Goal: Check status: Check status

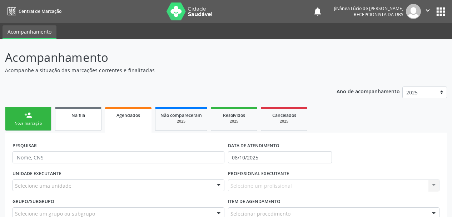
click at [75, 119] on link "Na fila" at bounding box center [78, 119] width 46 height 24
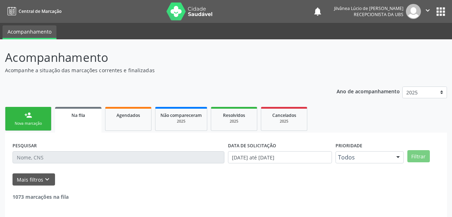
click at [103, 157] on input "text" at bounding box center [119, 157] width 212 height 12
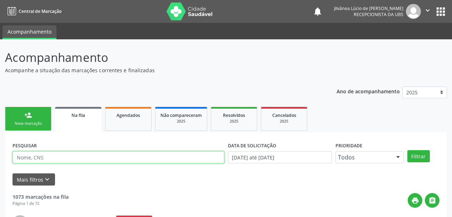
click at [103, 157] on input "text" at bounding box center [119, 157] width 212 height 12
type input "rosinete"
click at [408, 150] on button "Filtrar" at bounding box center [419, 156] width 23 height 12
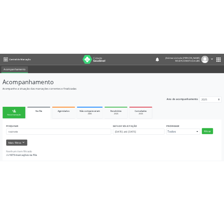
scroll to position [4, 0]
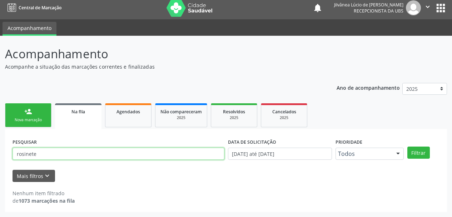
drag, startPoint x: 34, startPoint y: 157, endPoint x: 10, endPoint y: 159, distance: 23.7
click at [10, 159] on div "PESQUISAR rosinete DATA DE SOLICITAÇÃO [DATE] até [DATE] Prioridade Todos Todos…" at bounding box center [226, 170] width 442 height 83
paste input "704301545486594"
type input "704301545486594"
click at [408, 147] on button "Filtrar" at bounding box center [419, 153] width 23 height 12
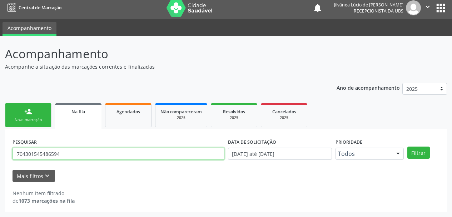
drag, startPoint x: 65, startPoint y: 150, endPoint x: 0, endPoint y: 166, distance: 67.3
click at [0, 166] on div "Acompanhamento Acompanhe a situação das marcações correntes e finalizadas Relat…" at bounding box center [226, 126] width 452 height 181
click at [408, 147] on button "Filtrar" at bounding box center [419, 153] width 23 height 12
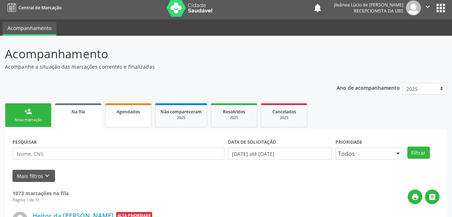
click at [132, 120] on link "Agendados" at bounding box center [128, 115] width 46 height 24
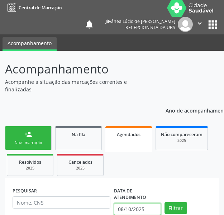
click at [134, 205] on input "08/10/2025" at bounding box center [137, 209] width 47 height 12
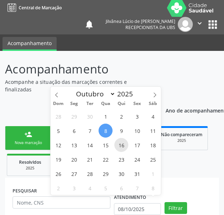
click at [119, 147] on span "16" at bounding box center [121, 145] width 14 height 14
type input "[DATE]"
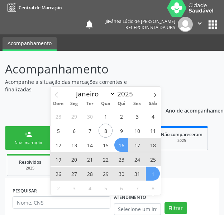
click at [180, 187] on div "PESQUISAR DATA DE ATENDIMENTO Filtrar" at bounding box center [112, 202] width 202 height 35
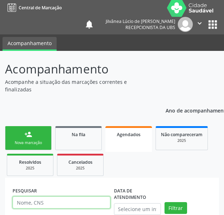
click at [57, 196] on input "text" at bounding box center [62, 202] width 98 height 12
paste input "[PERSON_NAME]"
click at [164, 202] on button "Filtrar" at bounding box center [175, 208] width 23 height 12
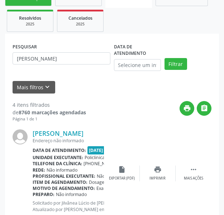
scroll to position [148, 0]
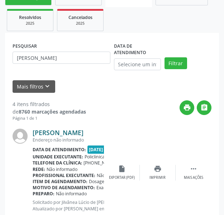
click at [51, 128] on link "[PERSON_NAME]" at bounding box center [58, 132] width 51 height 8
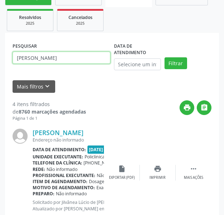
drag, startPoint x: 93, startPoint y: 53, endPoint x: 0, endPoint y: 63, distance: 93.2
paste input "[PERSON_NAME]"
click at [164, 57] on button "Filtrar" at bounding box center [175, 63] width 23 height 12
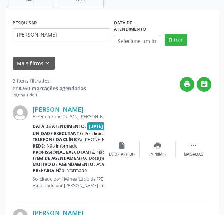
scroll to position [184, 0]
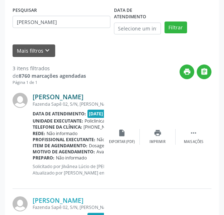
click at [58, 93] on link "[PERSON_NAME]" at bounding box center [58, 97] width 51 height 8
click at [80, 93] on link "[PERSON_NAME]" at bounding box center [58, 97] width 51 height 8
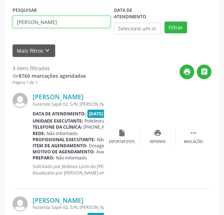
drag, startPoint x: 76, startPoint y: 13, endPoint x: 0, endPoint y: 31, distance: 78.5
click at [0, 31] on div "Acompanhamento Acompanhe a situação das marcações correntes e finalizadas Relat…" at bounding box center [112, 139] width 224 height 536
paste input "[PERSON_NAME]"
click at [164, 21] on button "Filtrar" at bounding box center [175, 27] width 23 height 12
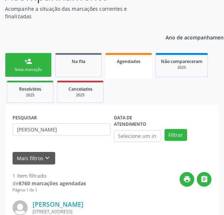
scroll to position [162, 0]
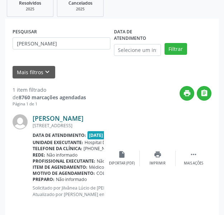
click at [69, 114] on link "[PERSON_NAME]" at bounding box center [58, 118] width 51 height 8
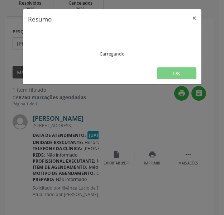
scroll to position [157, 0]
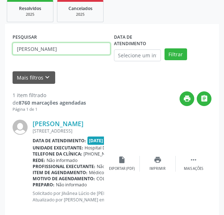
click at [99, 43] on input "[PERSON_NAME]" at bounding box center [62, 49] width 98 height 12
drag, startPoint x: 97, startPoint y: 39, endPoint x: 15, endPoint y: 54, distance: 83.5
click at [15, 54] on div "PESQUISAR [PERSON_NAME]" at bounding box center [61, 48] width 101 height 35
paste input "[PERSON_NAME]"
click at [164, 48] on button "Filtrar" at bounding box center [175, 54] width 23 height 12
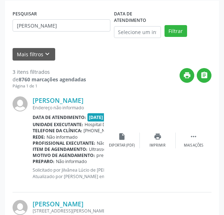
scroll to position [193, 0]
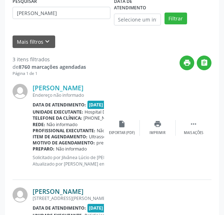
click at [72, 187] on link "[PERSON_NAME]" at bounding box center [58, 191] width 51 height 8
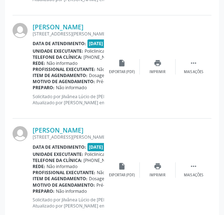
scroll to position [368, 0]
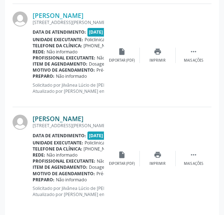
click at [60, 114] on link "[PERSON_NAME]" at bounding box center [58, 118] width 51 height 8
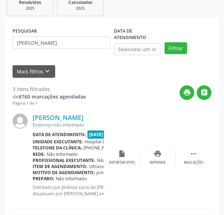
scroll to position [113, 0]
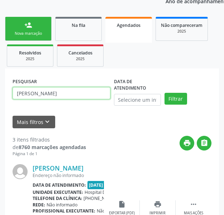
drag, startPoint x: 84, startPoint y: 84, endPoint x: 0, endPoint y: 116, distance: 89.7
click at [0, 116] on div "Acompanhamento Acompanhe a situação das marcações correntes e finalizadas Relat…" at bounding box center [112, 210] width 224 height 536
paste input "[PERSON_NAME]"
click at [164, 93] on button "Filtrar" at bounding box center [175, 99] width 23 height 12
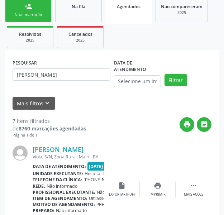
scroll to position [148, 0]
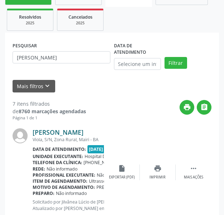
click at [54, 128] on link "[PERSON_NAME]" at bounding box center [58, 132] width 51 height 8
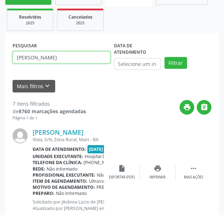
drag, startPoint x: 81, startPoint y: 53, endPoint x: 0, endPoint y: 69, distance: 82.6
paste input "[PERSON_NAME]"
click at [164, 57] on button "Filtrar" at bounding box center [175, 63] width 23 height 12
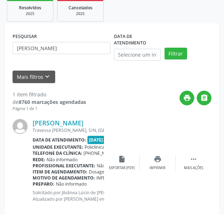
scroll to position [162, 0]
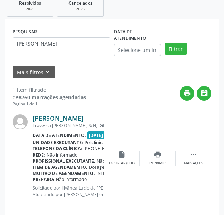
click at [82, 114] on link "[PERSON_NAME]" at bounding box center [58, 118] width 51 height 8
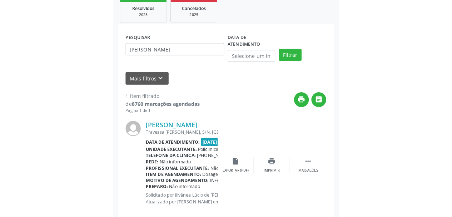
scroll to position [112, 0]
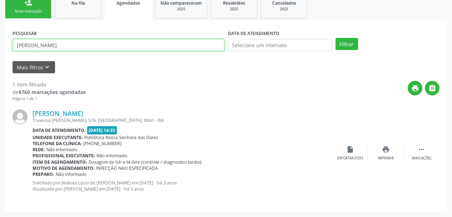
drag, startPoint x: 88, startPoint y: 44, endPoint x: 0, endPoint y: 51, distance: 87.9
click at [0, 51] on div "Acompanhamento Acompanhe a situação das marcações correntes e finalizadas Relat…" at bounding box center [226, 72] width 452 height 290
paste input "[PERSON_NAME] do Carmo"
click at [336, 38] on button "Filtrar" at bounding box center [347, 44] width 23 height 12
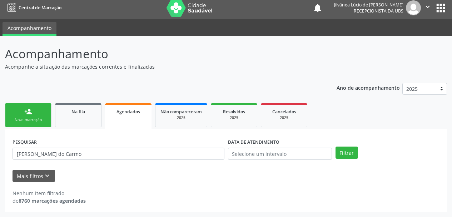
scroll to position [4, 0]
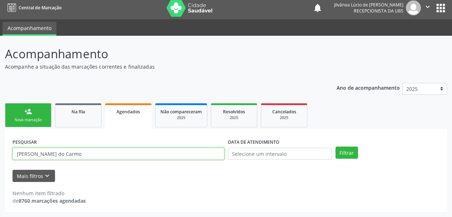
click at [76, 152] on input "[PERSON_NAME] do Carmo" at bounding box center [119, 154] width 212 height 12
type input "[PERSON_NAME]"
click at [336, 147] on button "Filtrar" at bounding box center [347, 153] width 23 height 12
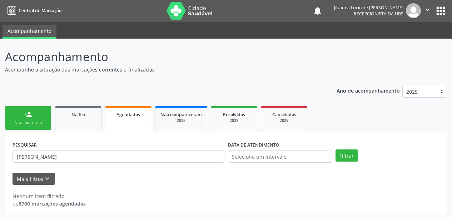
scroll to position [0, 0]
